Goal: Check status: Check status

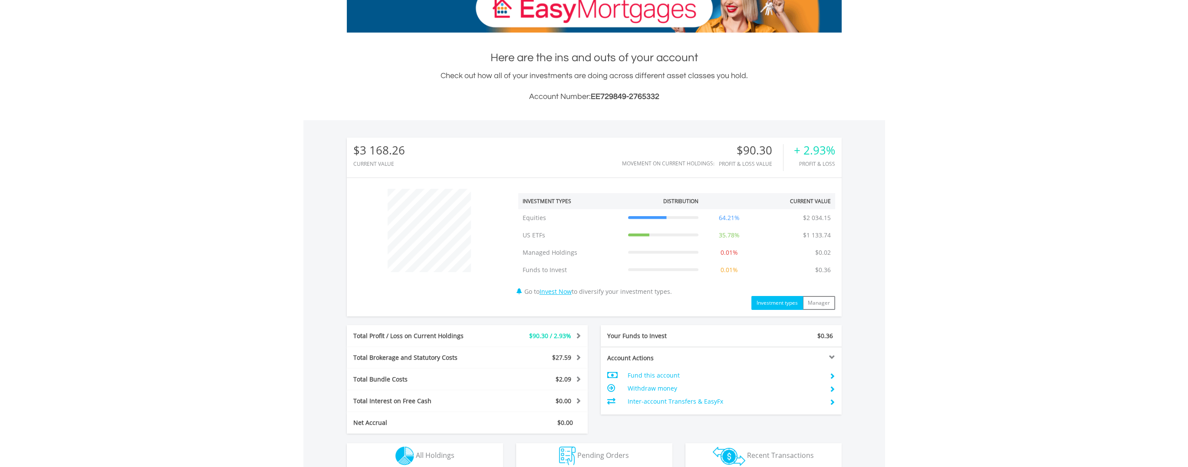
scroll to position [83, 165]
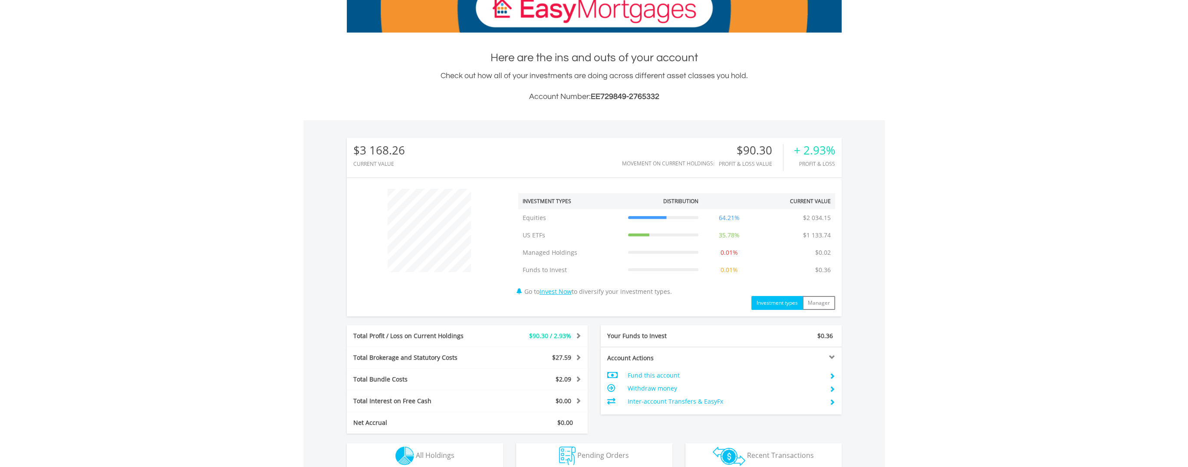
click at [442, 286] on div "﻿ Investment Types Distribution Current Value Show All Equities Equities $2 034…" at bounding box center [594, 246] width 495 height 125
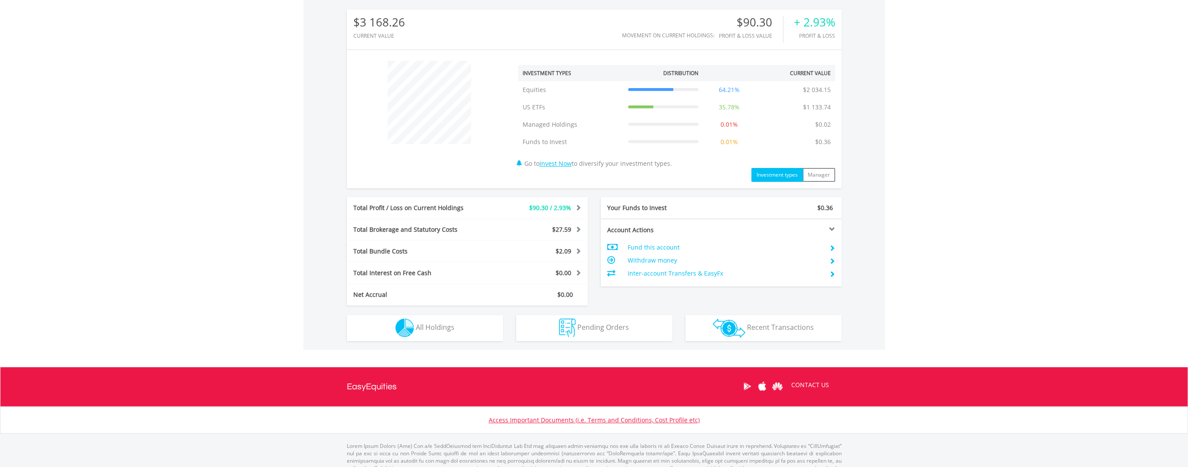
scroll to position [279, 0]
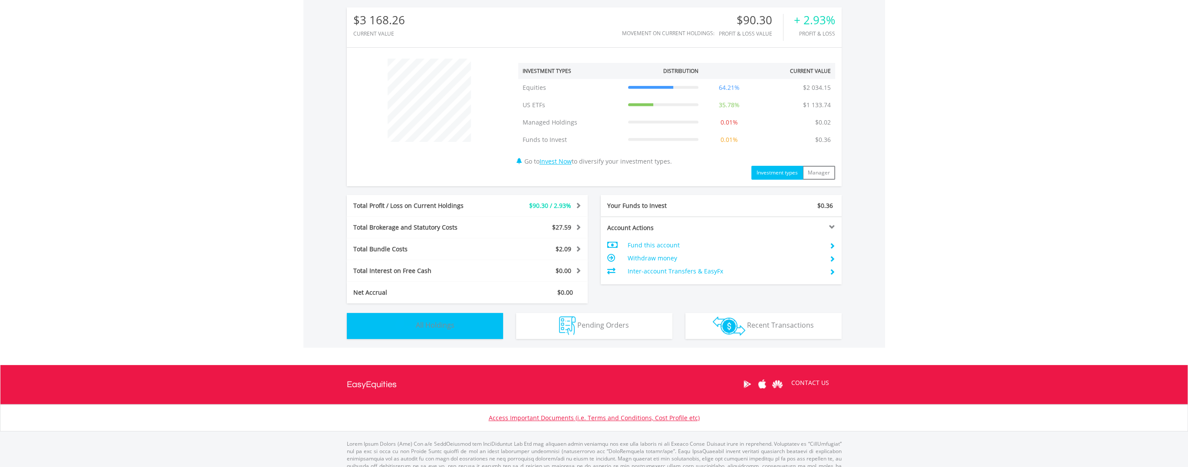
click at [467, 328] on button "Holdings All Holdings" at bounding box center [425, 326] width 156 height 26
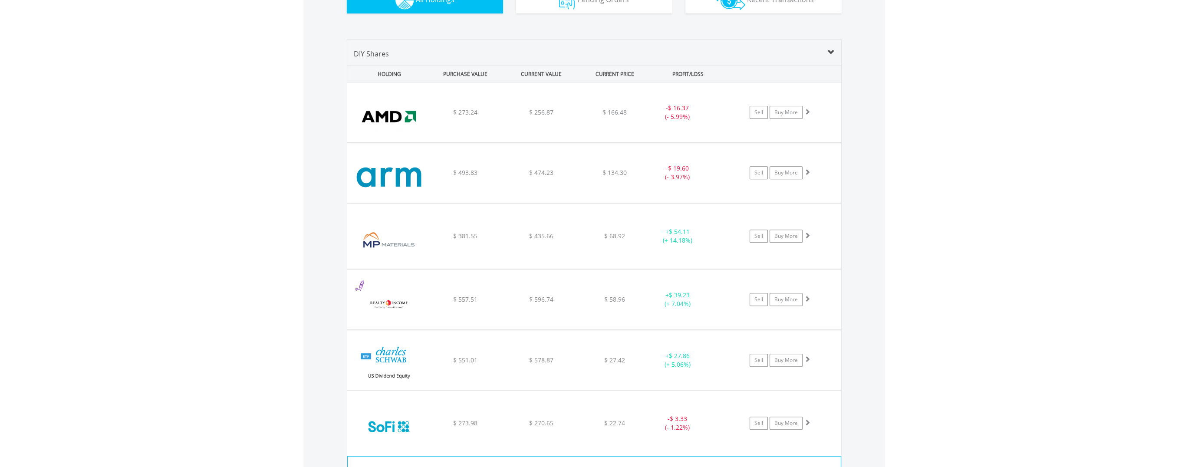
scroll to position [599, 0]
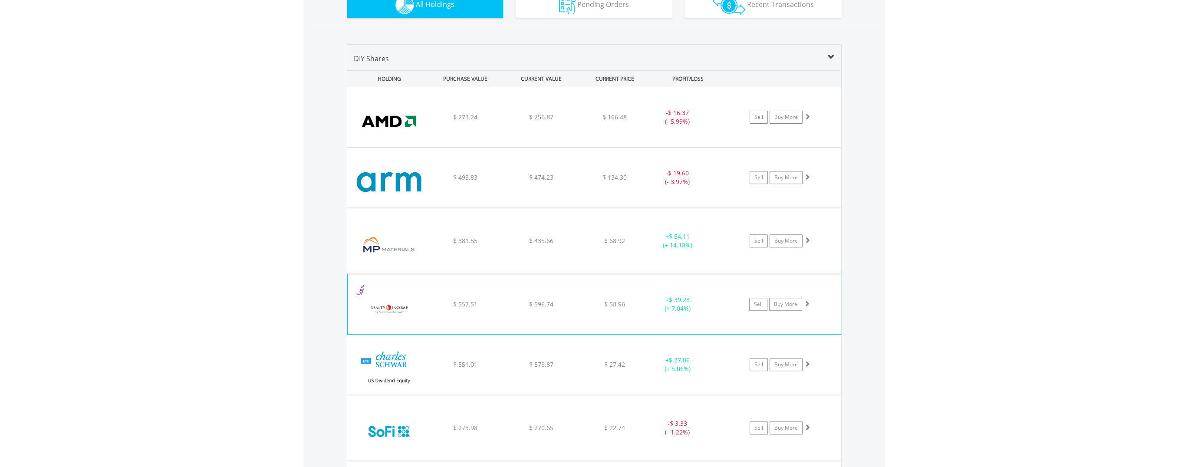
click at [689, 240] on span "$ 39.23" at bounding box center [679, 236] width 21 height 8
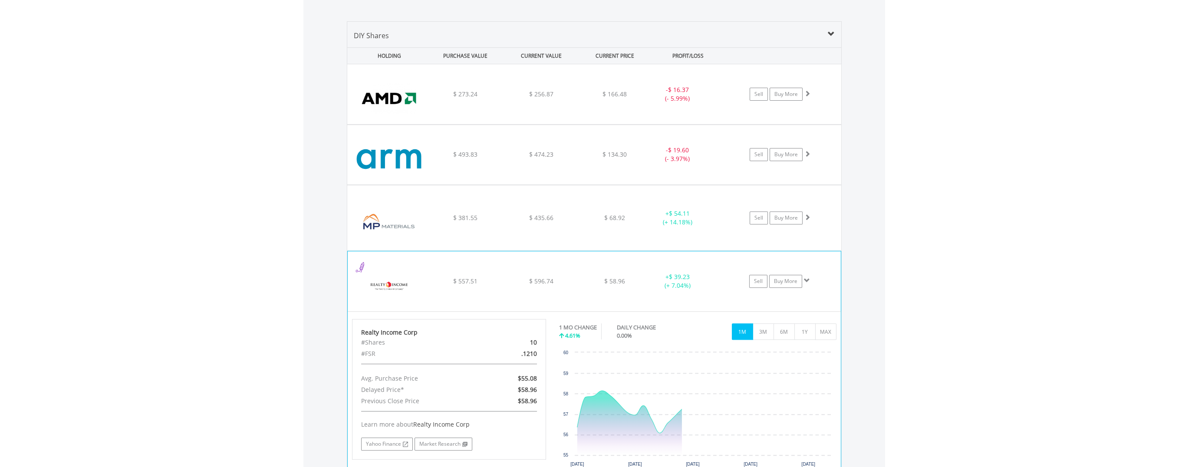
scroll to position [730, 0]
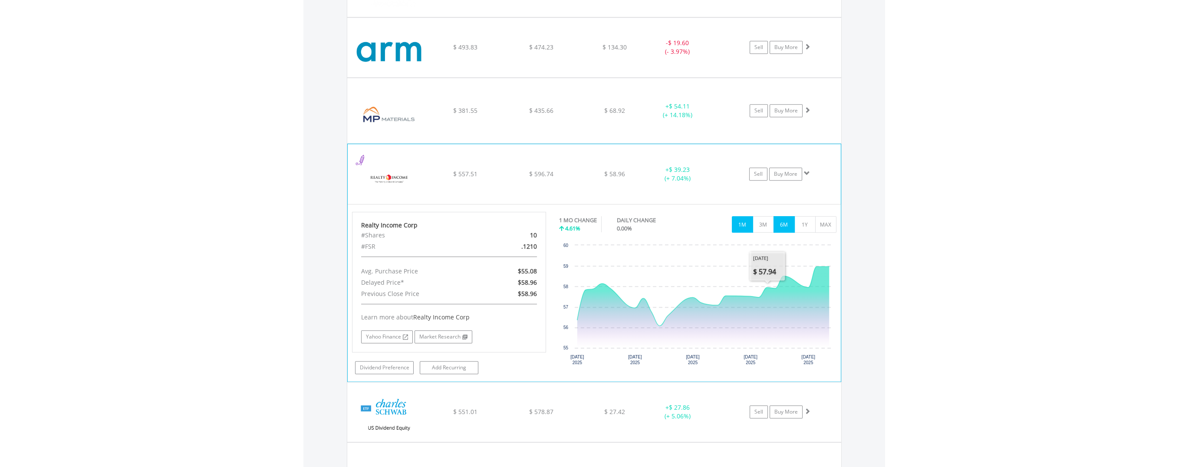
click at [785, 225] on button "6M" at bounding box center [783, 224] width 21 height 16
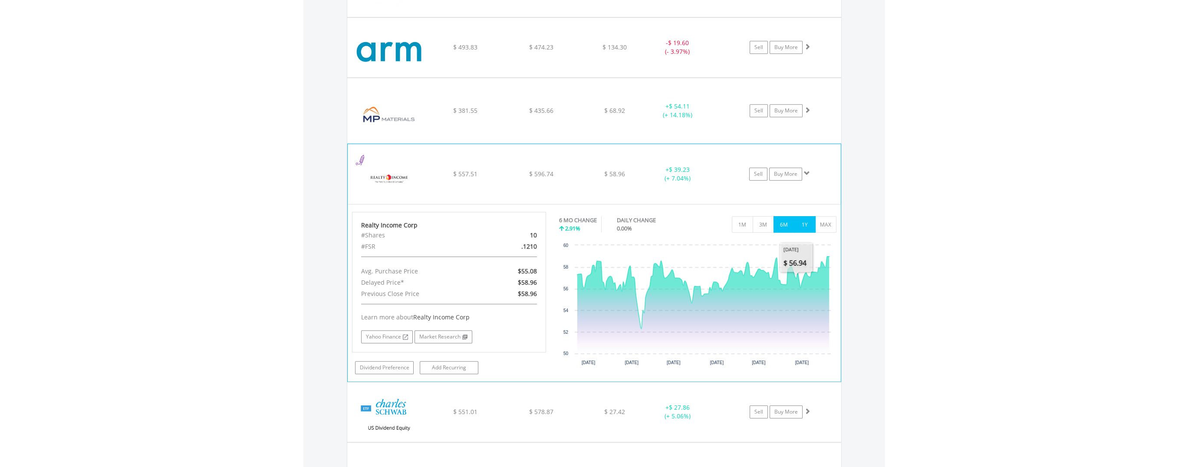
click at [806, 227] on button "1Y" at bounding box center [804, 224] width 21 height 16
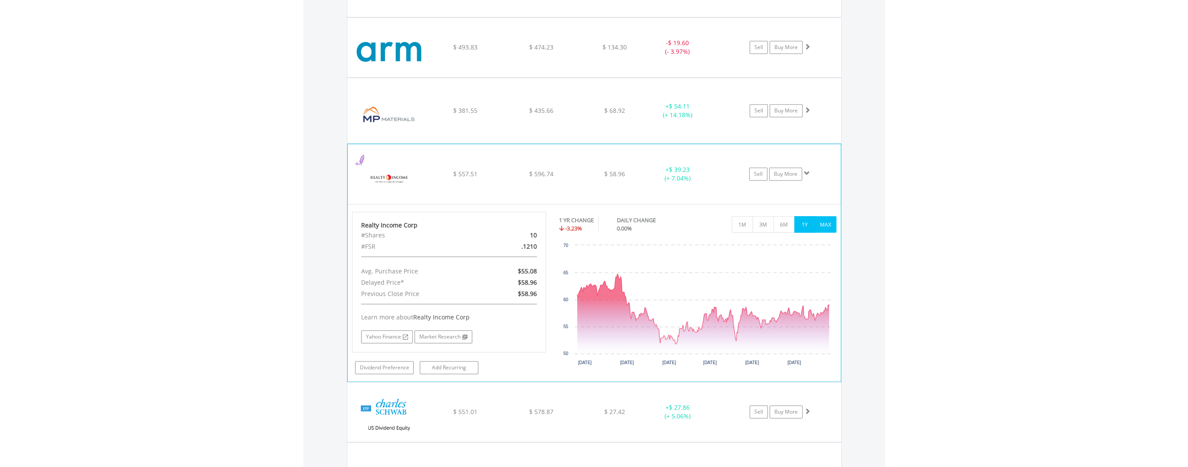
click at [825, 226] on button "MAX" at bounding box center [825, 224] width 21 height 16
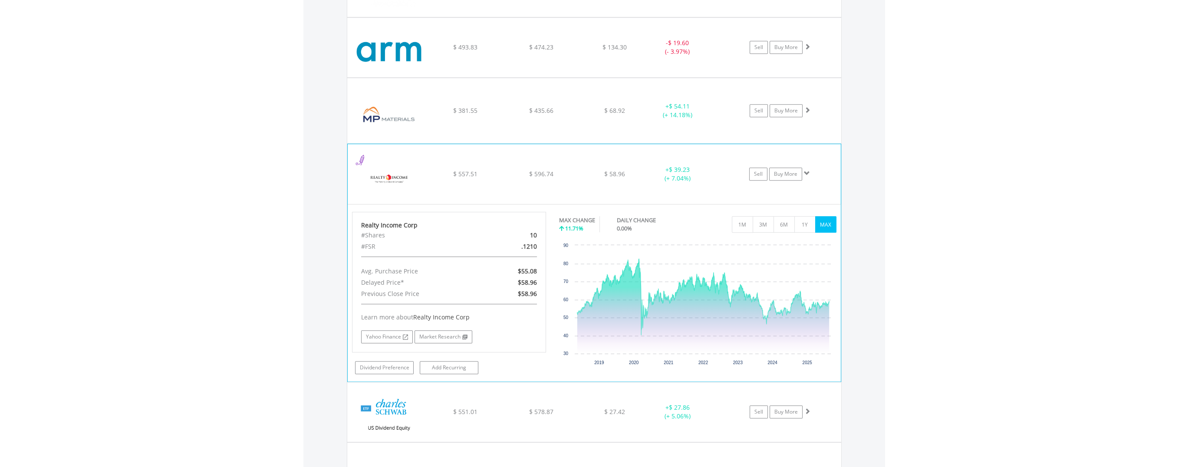
click at [809, 172] on span at bounding box center [807, 173] width 6 height 6
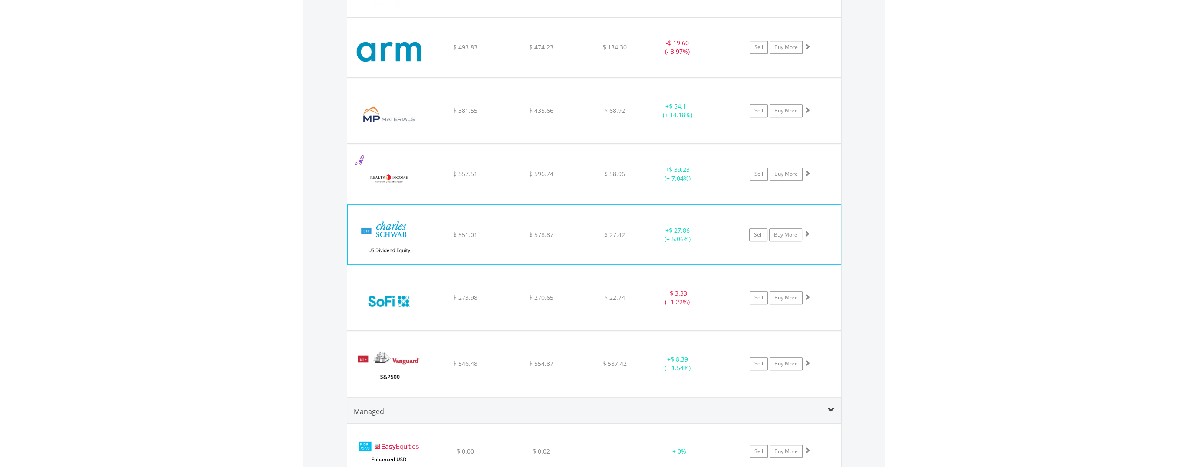
click at [809, 233] on span at bounding box center [807, 233] width 6 height 6
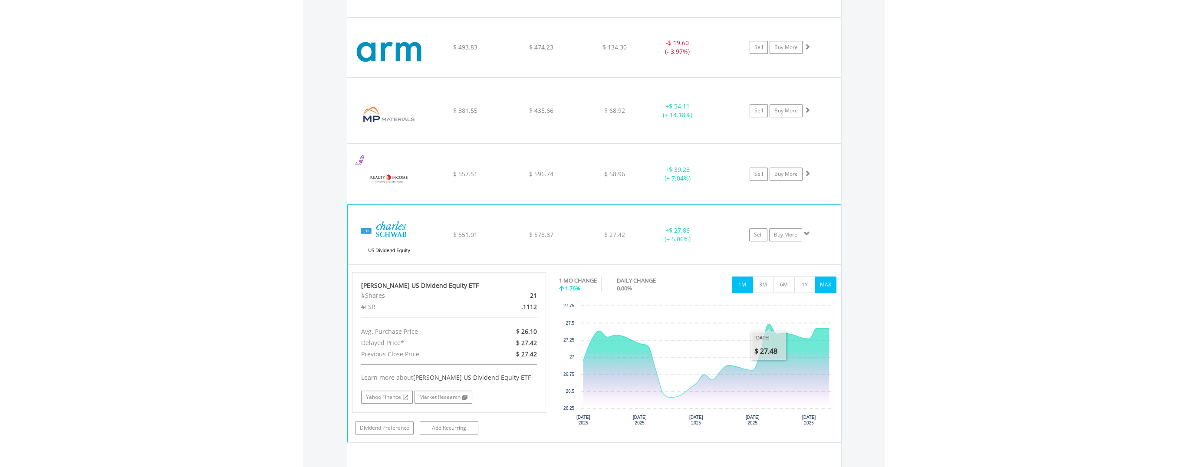
click at [819, 287] on button "MAX" at bounding box center [825, 284] width 21 height 16
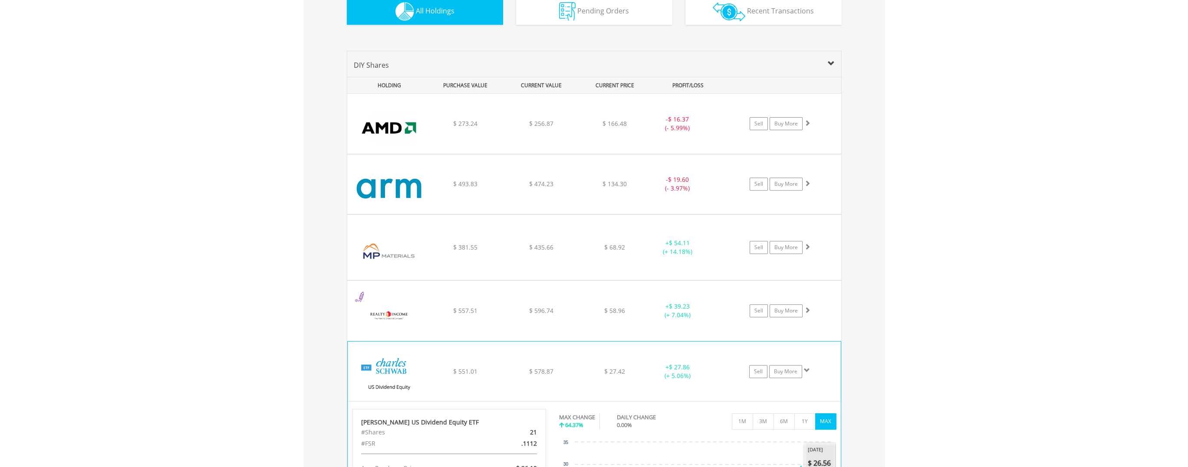
scroll to position [643, 0]
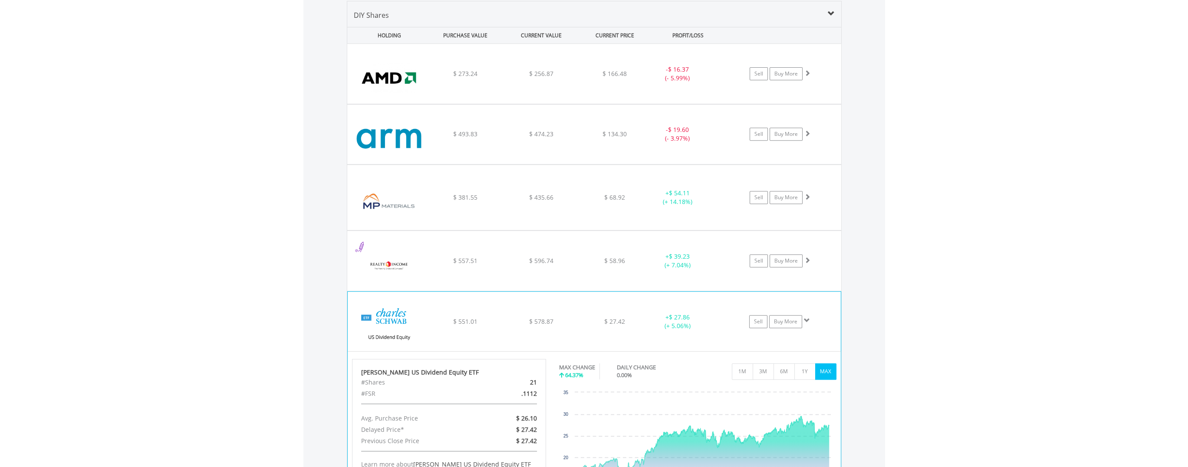
click at [808, 320] on span at bounding box center [807, 320] width 6 height 6
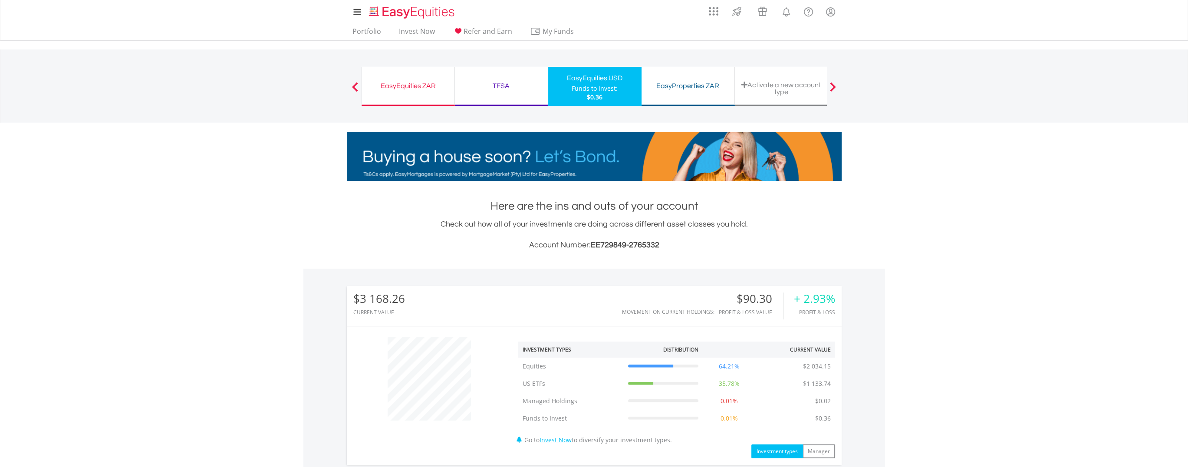
scroll to position [0, 0]
